Goal: Check status: Check status

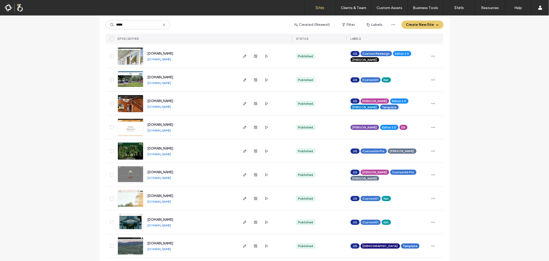
scroll to position [334, 0]
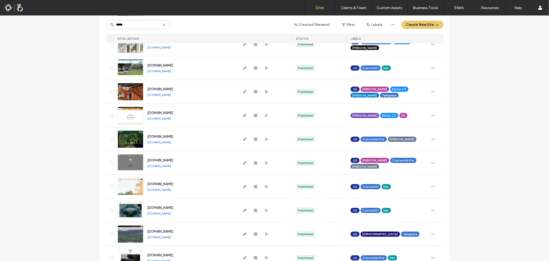
type input "*****"
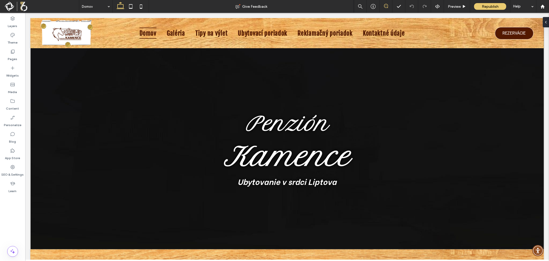
click at [386, 7] on icon at bounding box center [386, 6] width 4 height 4
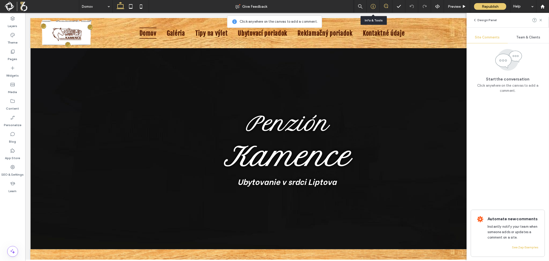
click at [372, 7] on icon at bounding box center [373, 6] width 5 height 5
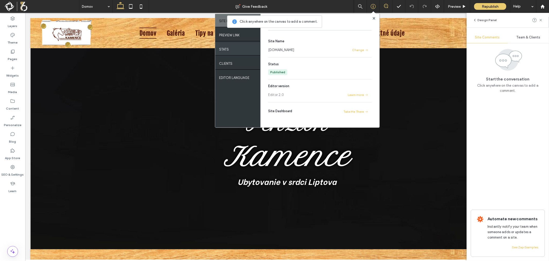
click at [235, 51] on div "STATS" at bounding box center [237, 48] width 45 height 13
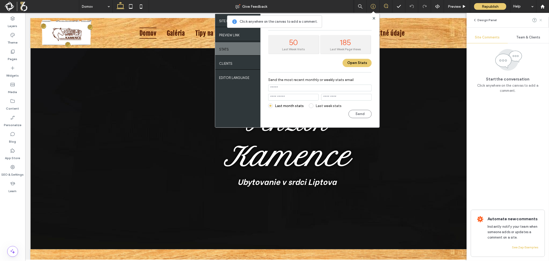
click at [540, 18] on icon at bounding box center [541, 20] width 4 height 4
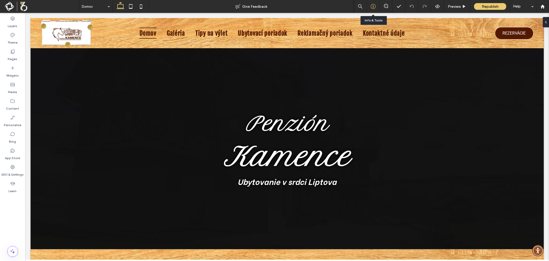
click at [372, 6] on icon at bounding box center [373, 6] width 5 height 5
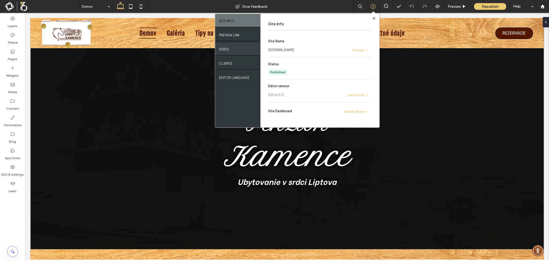
click at [227, 50] on label "STATS" at bounding box center [224, 48] width 10 height 6
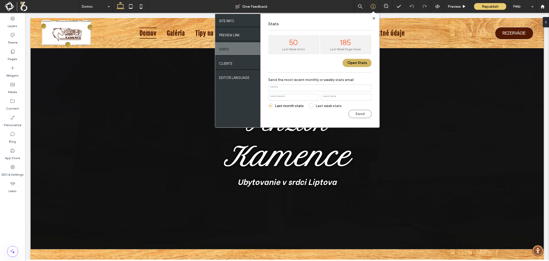
click at [354, 61] on button "Open Stats" at bounding box center [357, 63] width 29 height 8
